Goal: Task Accomplishment & Management: Manage account settings

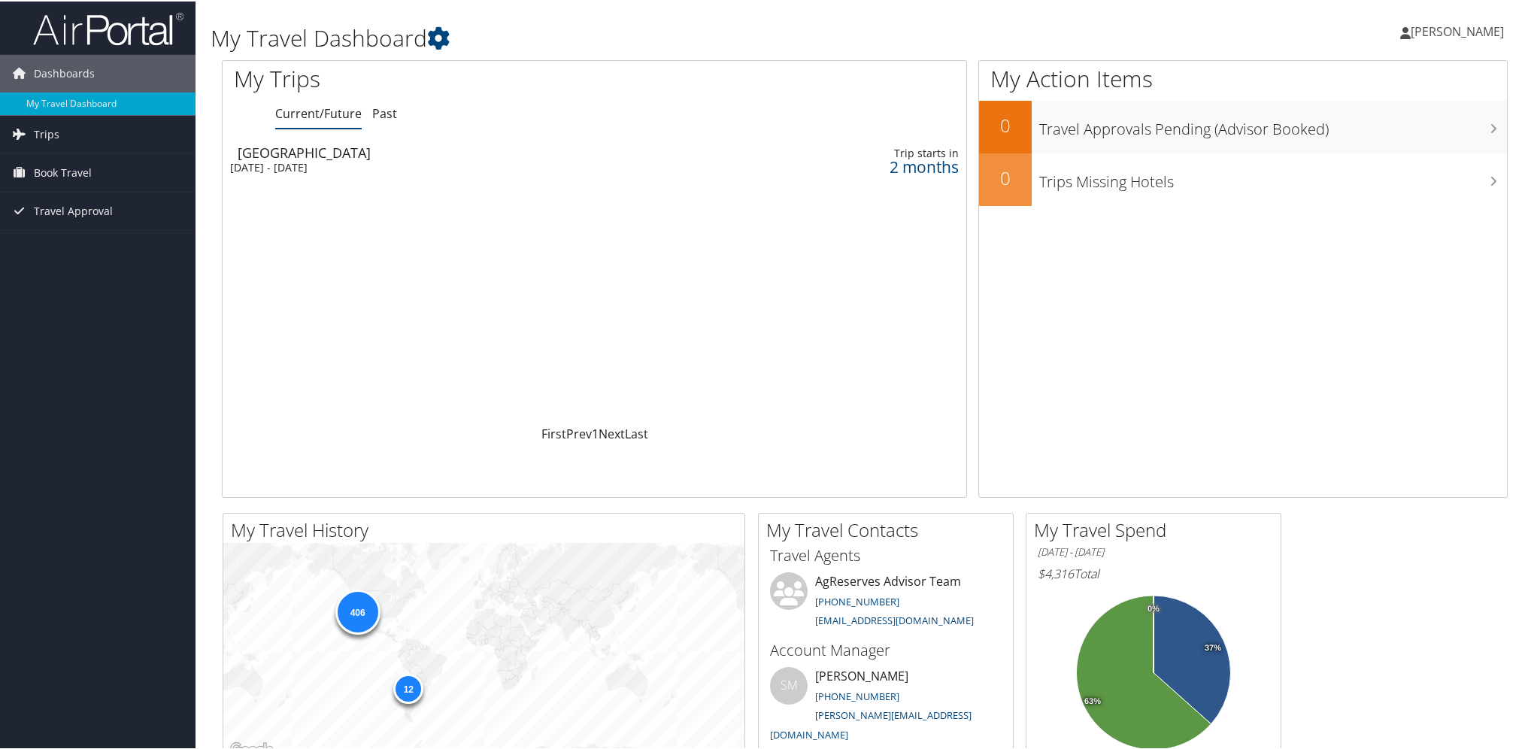
click at [311, 150] on div "Salt Lake City" at bounding box center [462, 151] width 448 height 14
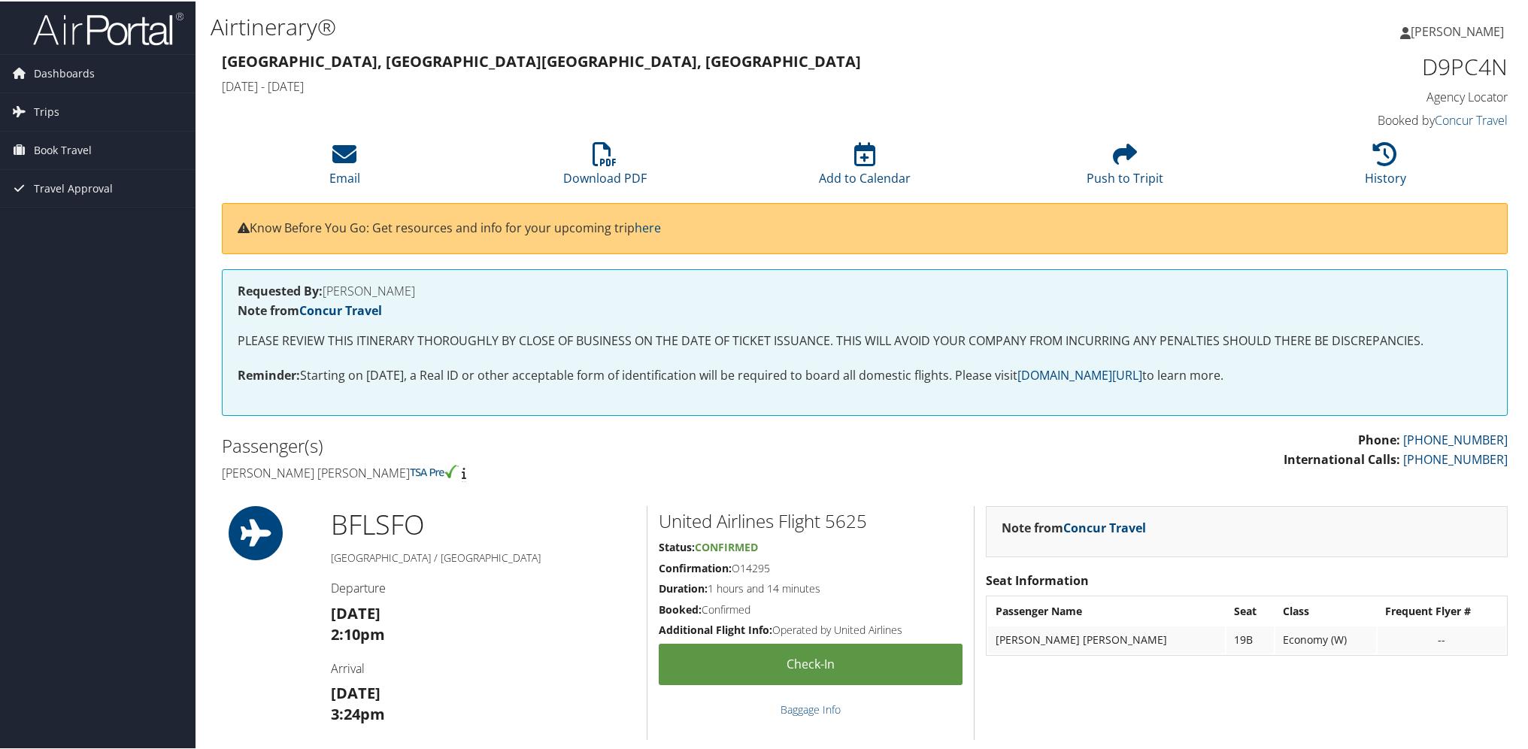
click at [1465, 32] on span "[PERSON_NAME]" at bounding box center [1457, 30] width 93 height 17
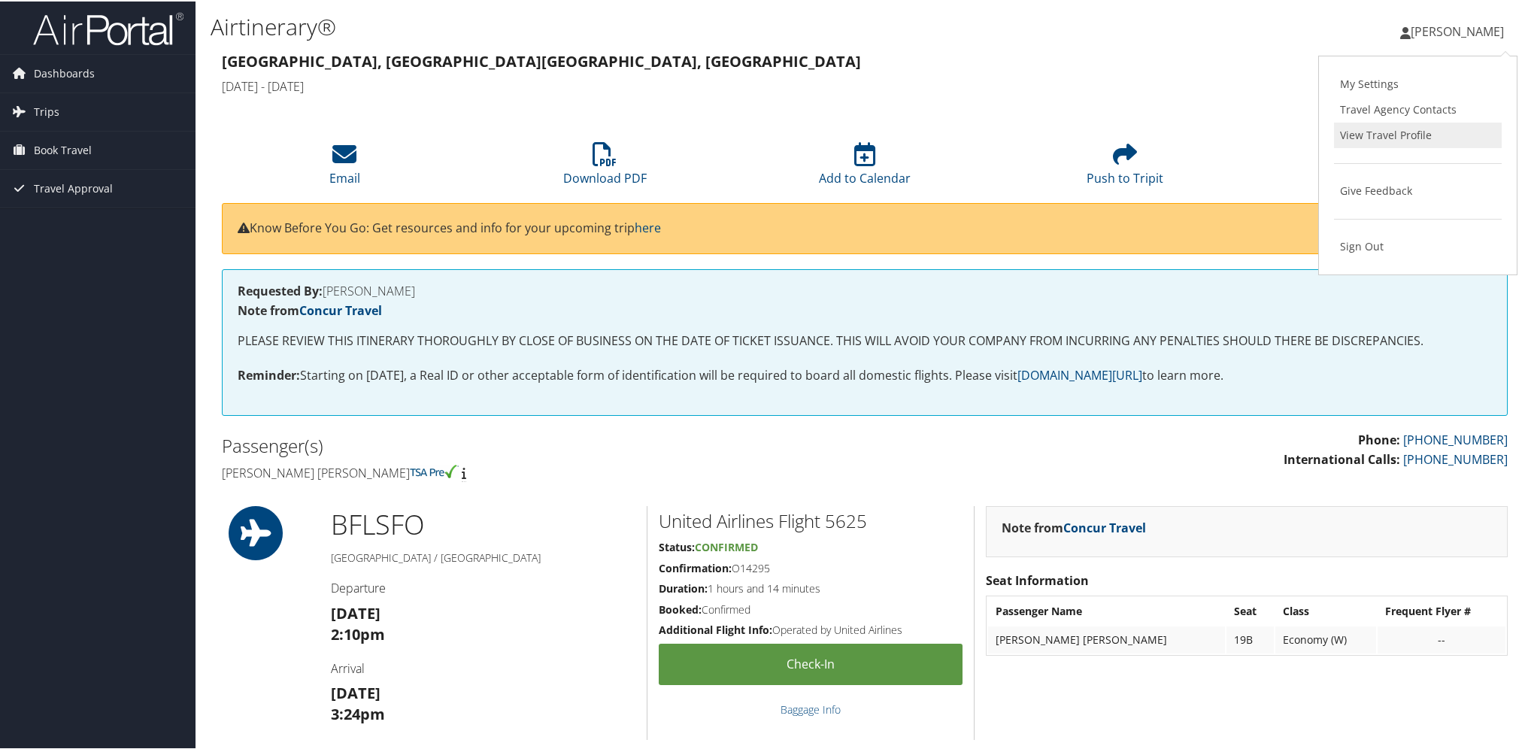
click at [1360, 135] on link "View Travel Profile" at bounding box center [1418, 134] width 168 height 26
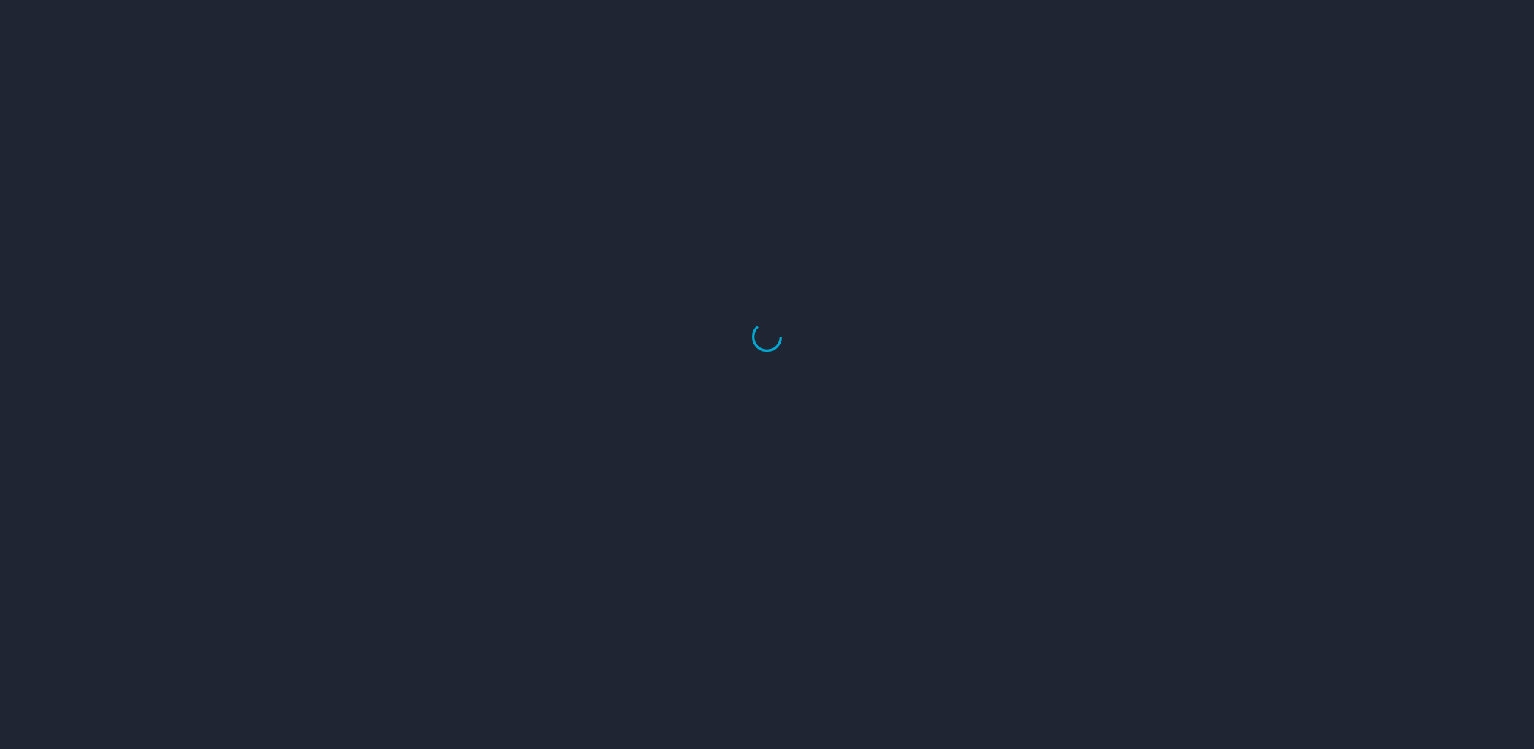
select select "US"
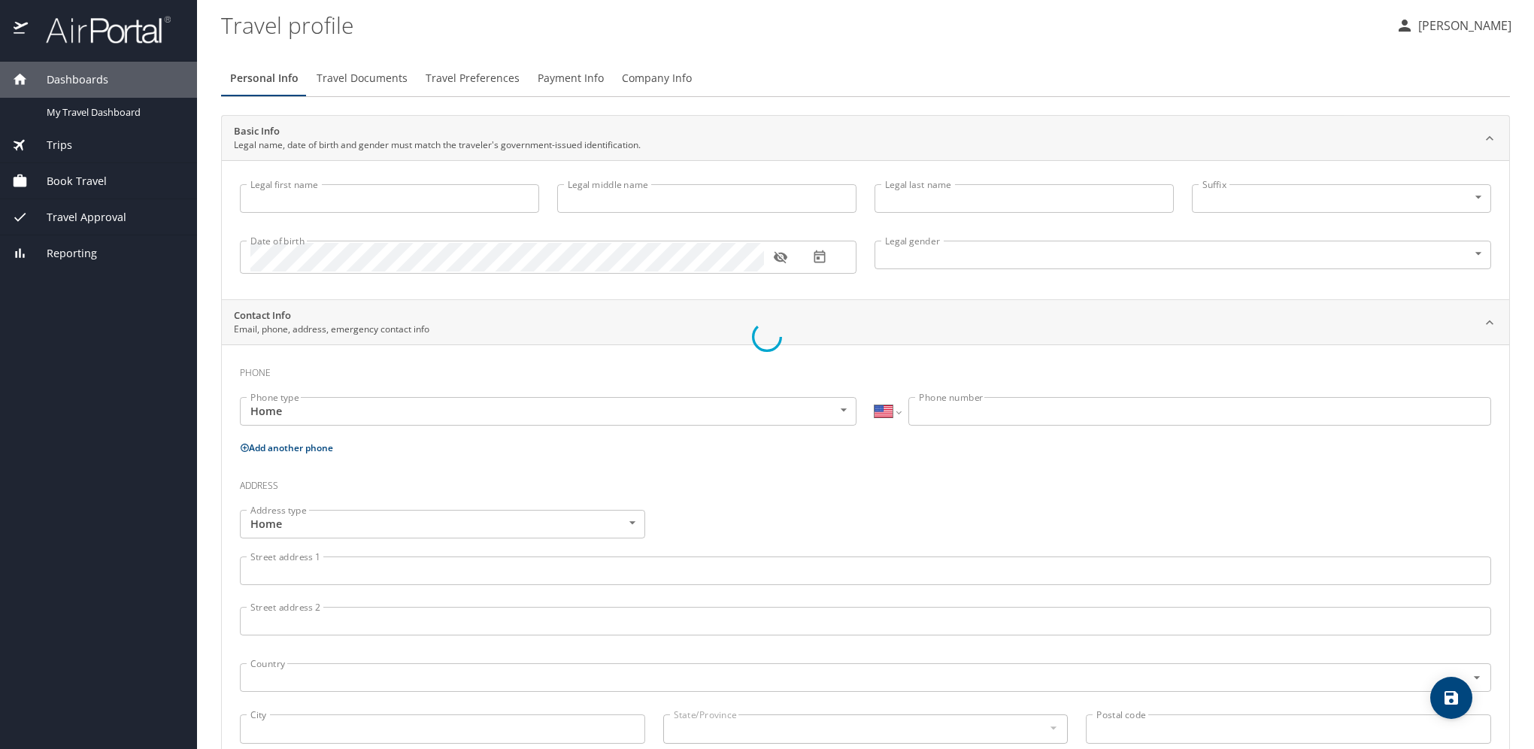
type input "Winn"
type input "Carlton"
type input "Glende"
type input "Male"
type input "Gail"
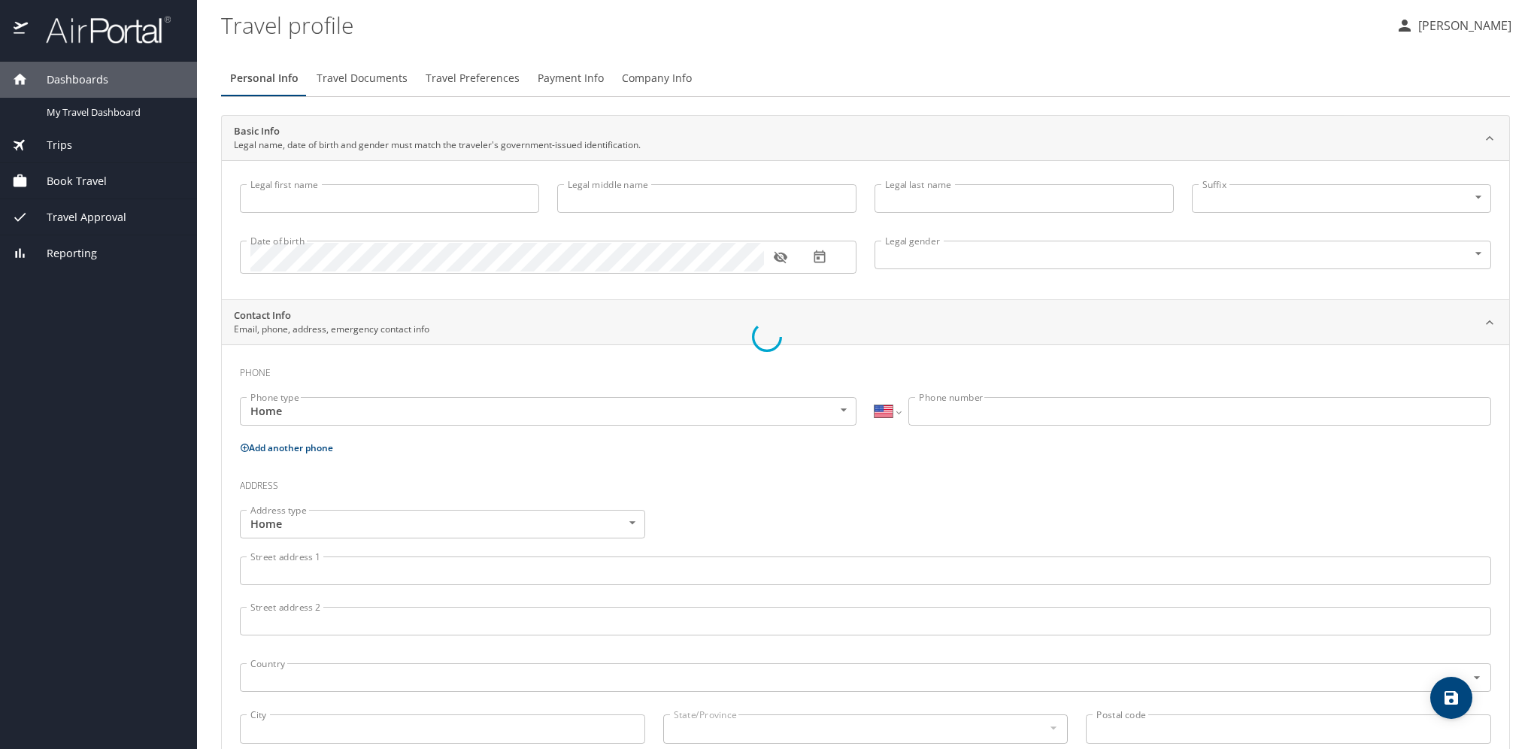
type input "Glende"
type input "(661) 865-8495"
type input "grglende@gmail.com"
select select "US"
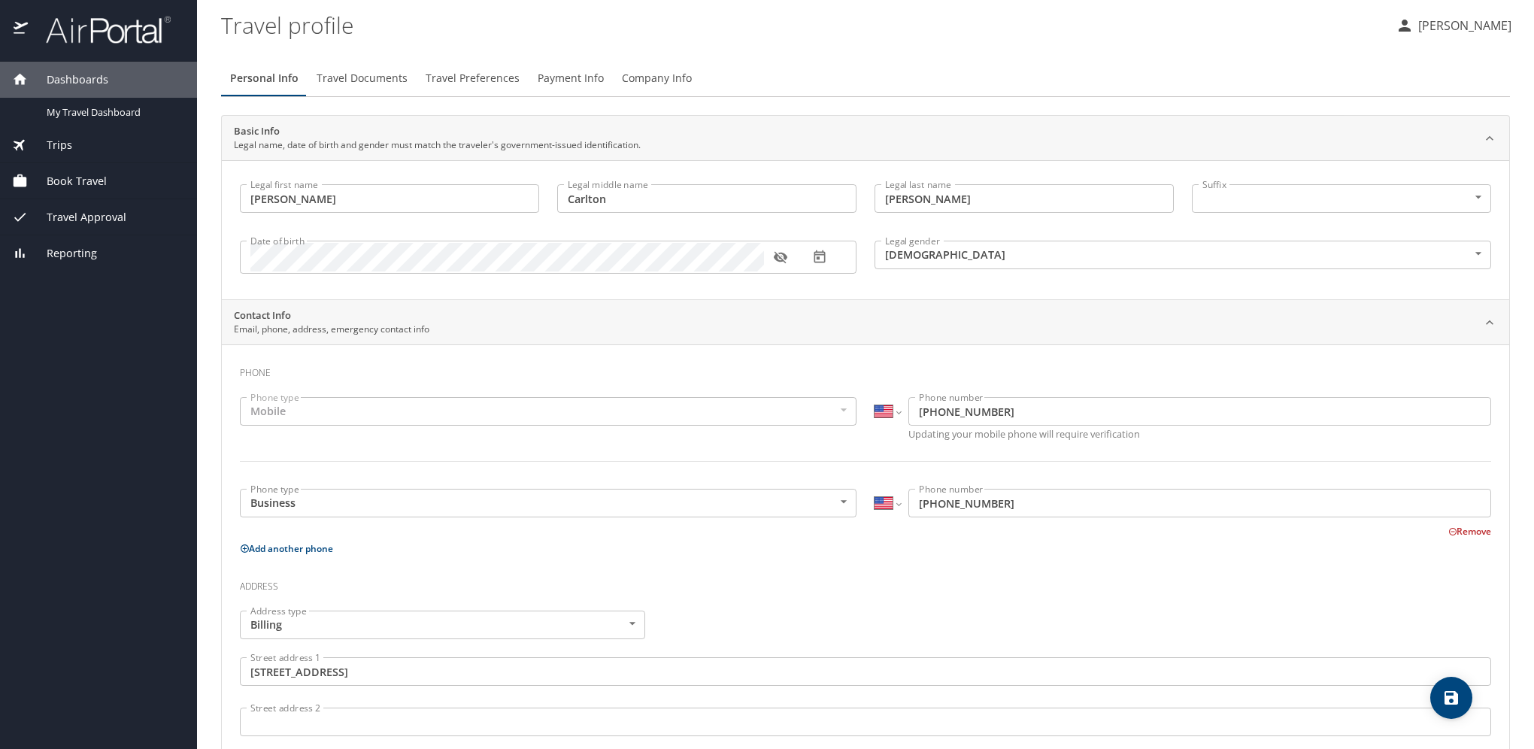
click at [364, 80] on span "Travel Documents" at bounding box center [362, 78] width 91 height 19
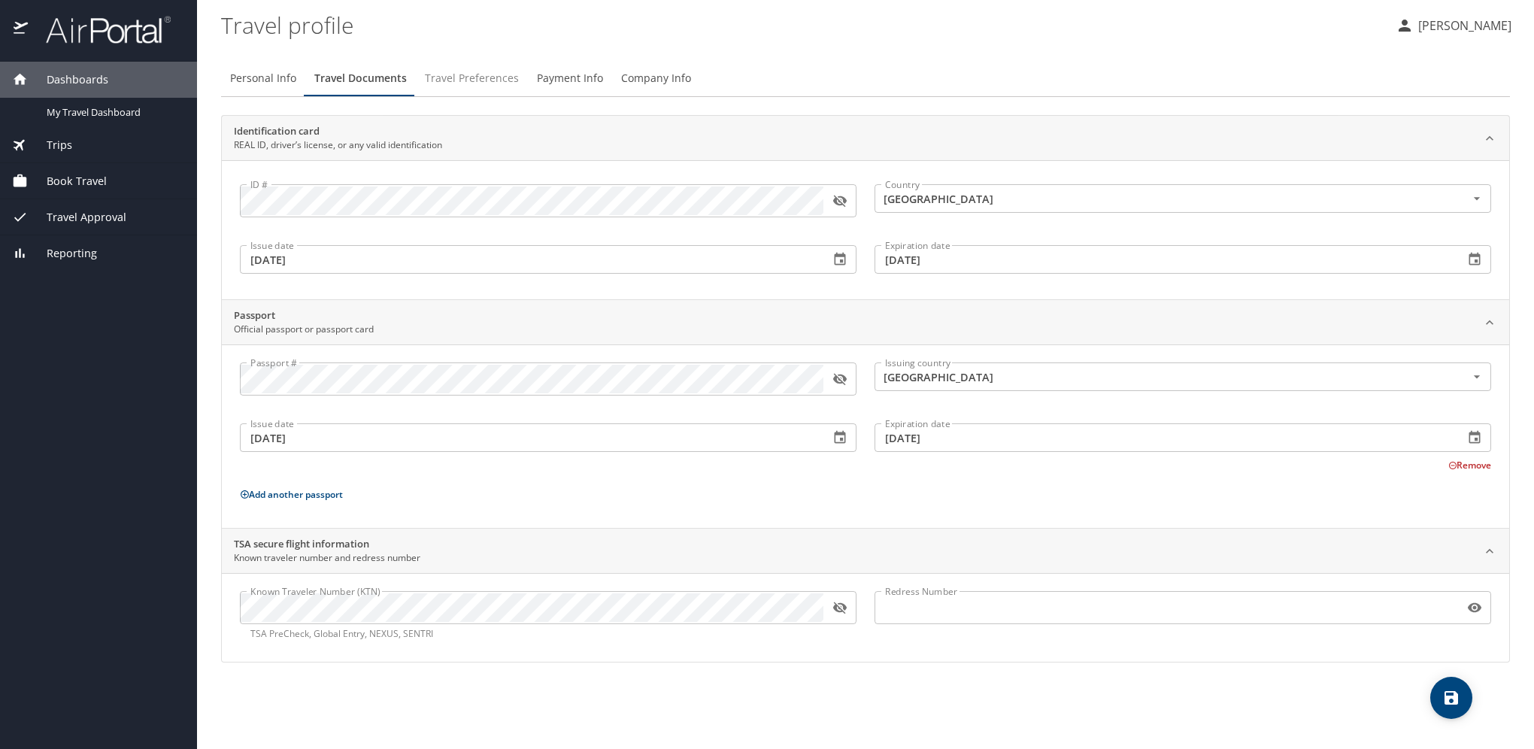
click at [454, 80] on span "Travel Preferences" at bounding box center [472, 78] width 94 height 19
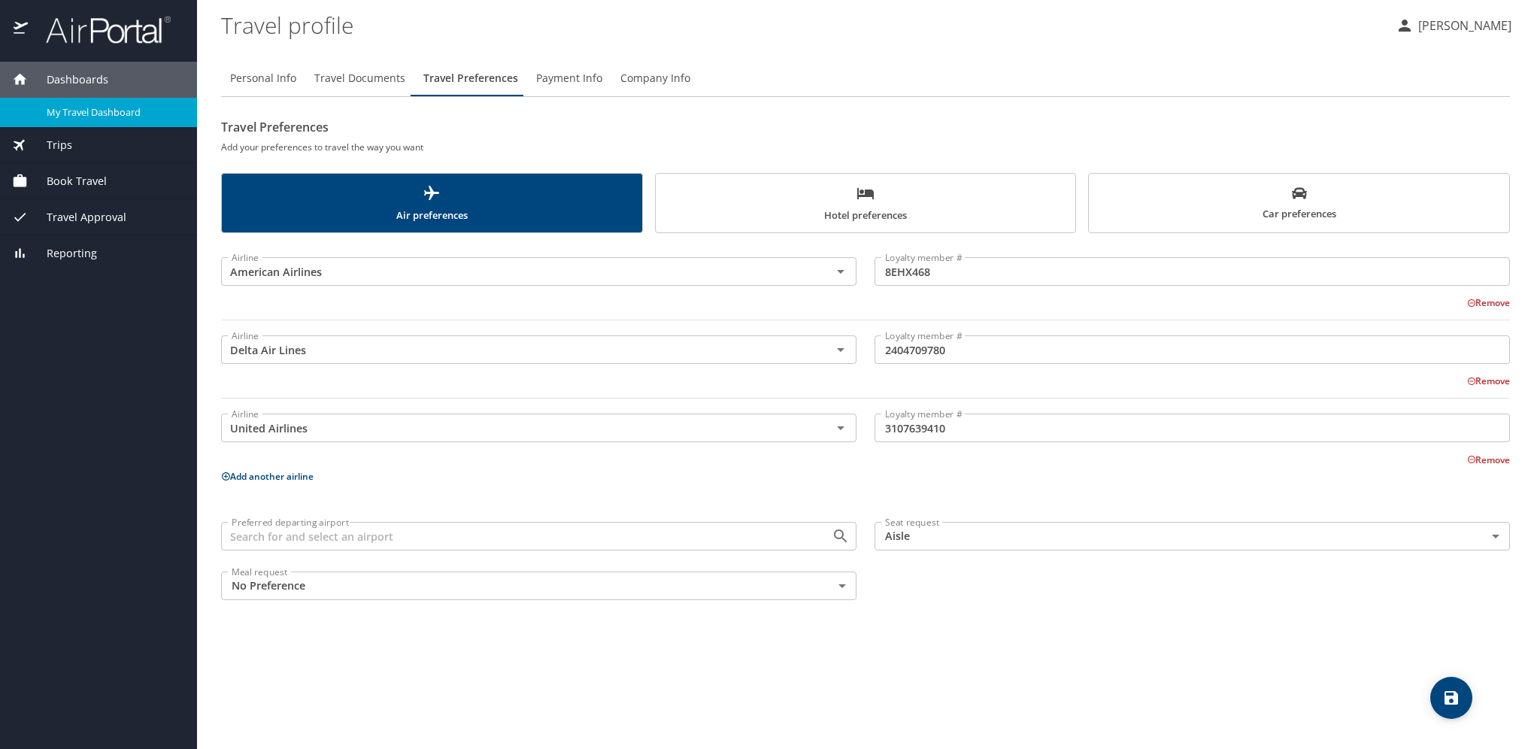
click at [83, 105] on span "My Travel Dashboard" at bounding box center [113, 112] width 132 height 14
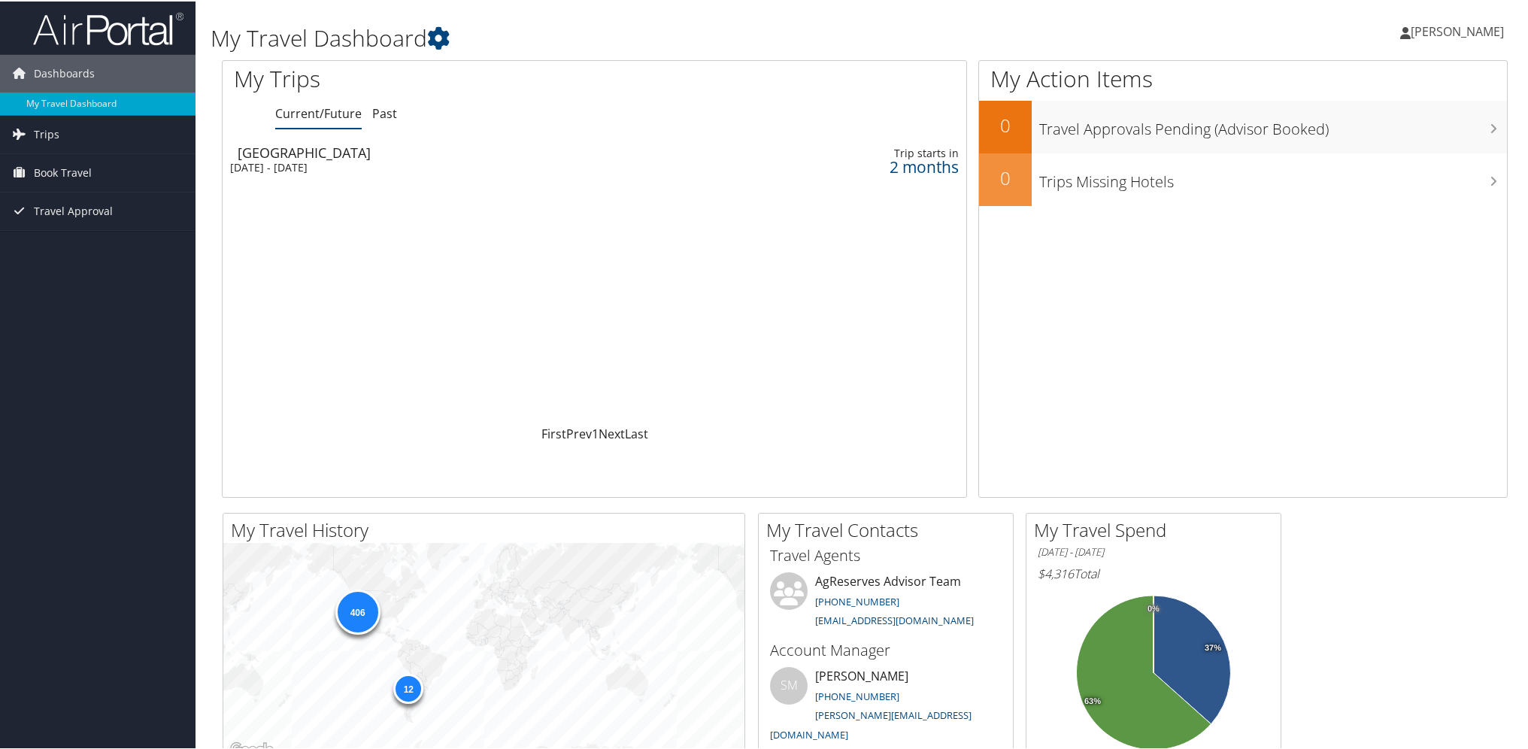
click at [282, 150] on div "Salt Lake City" at bounding box center [462, 151] width 448 height 14
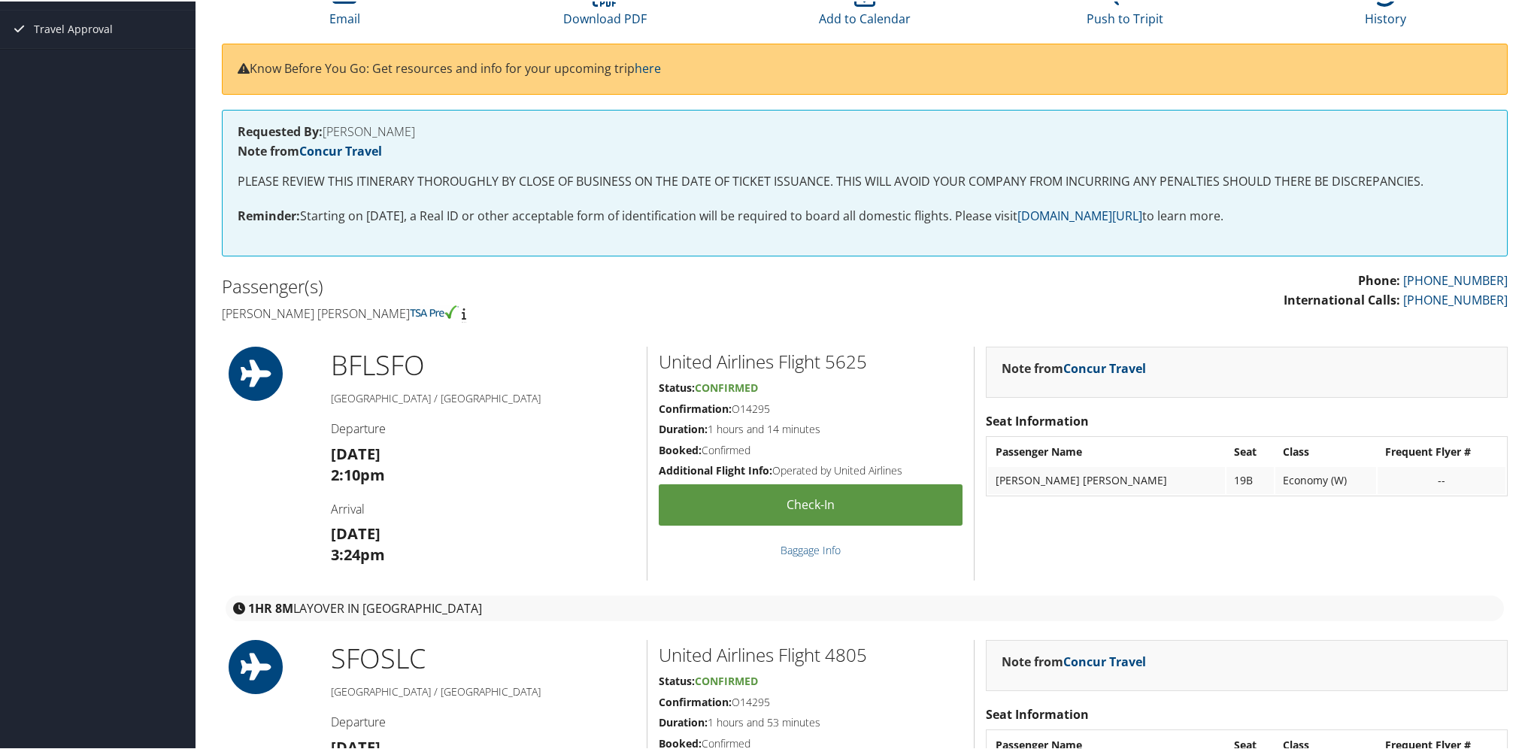
scroll to position [168, 0]
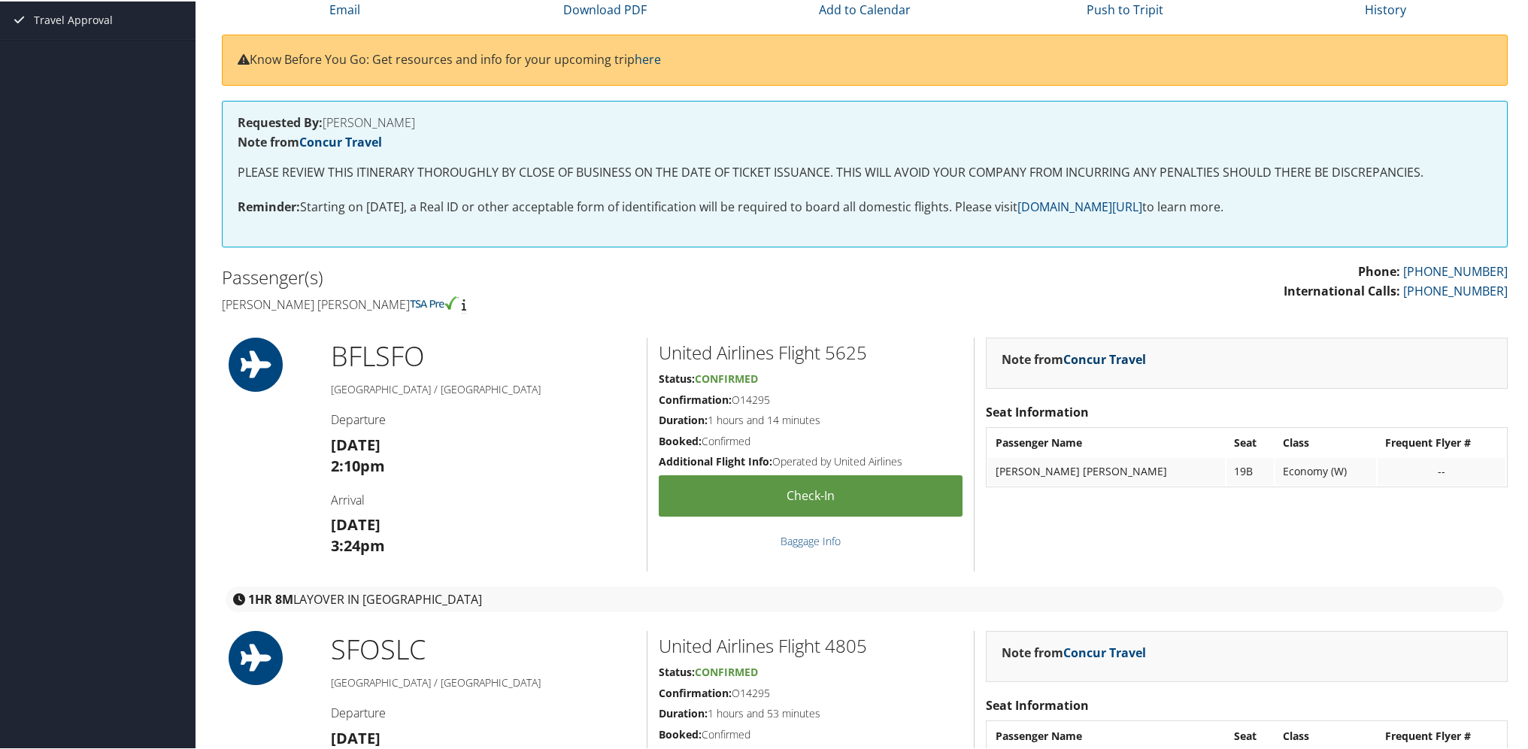
click at [1127, 359] on link "Concur Travel" at bounding box center [1104, 358] width 83 height 17
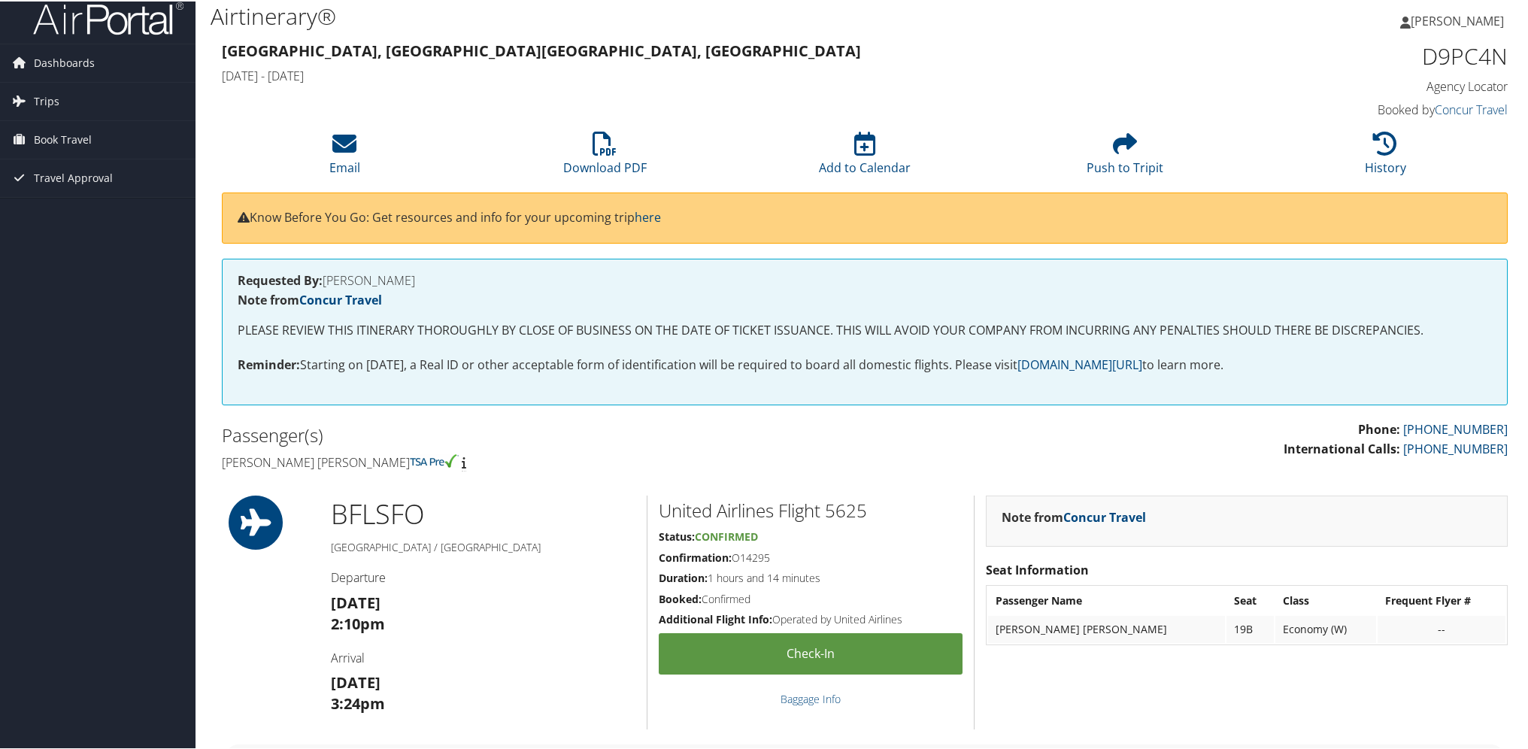
scroll to position [0, 0]
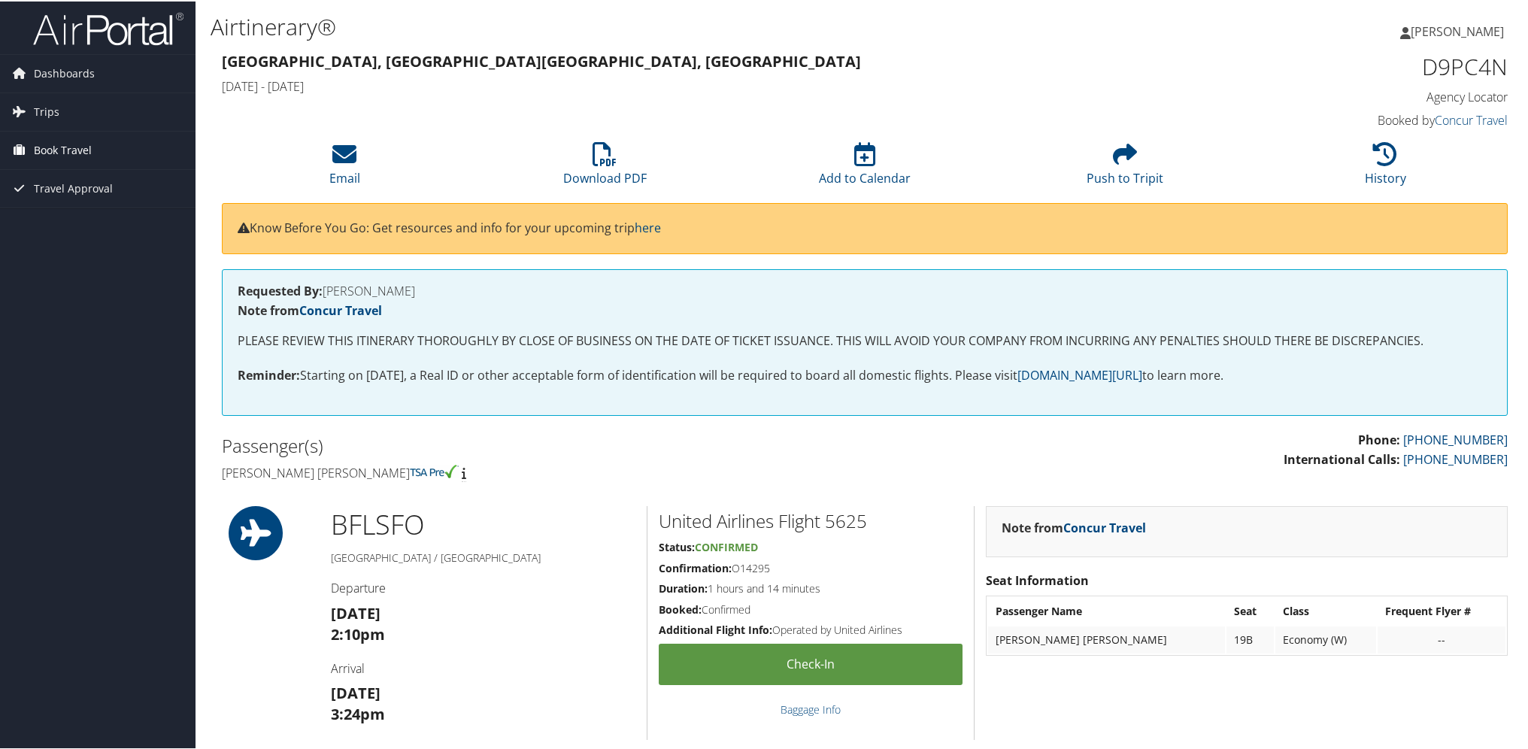
click at [50, 150] on span "Book Travel" at bounding box center [63, 149] width 58 height 38
click at [71, 224] on link "Book/Manage Online Trips" at bounding box center [98, 224] width 196 height 23
